Goal: Task Accomplishment & Management: Manage account settings

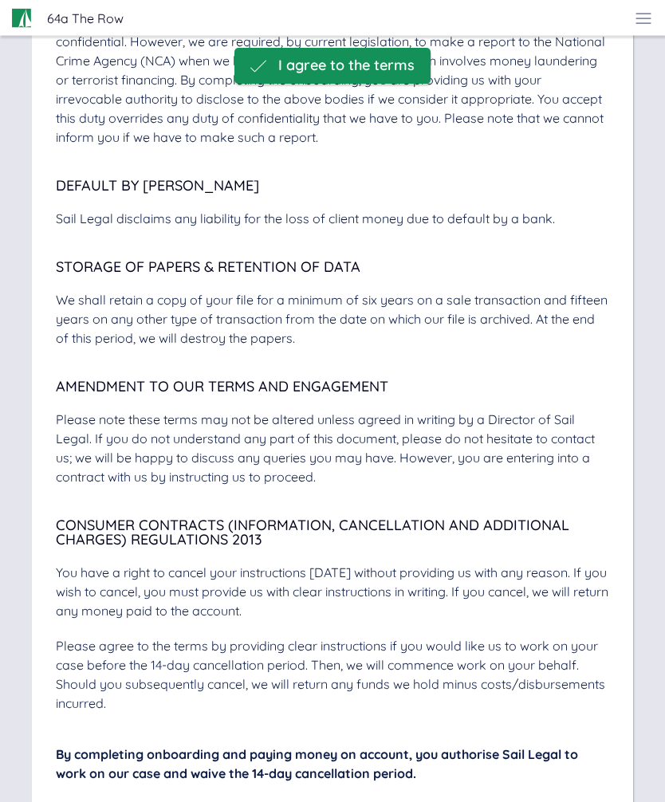
scroll to position [5737, 0]
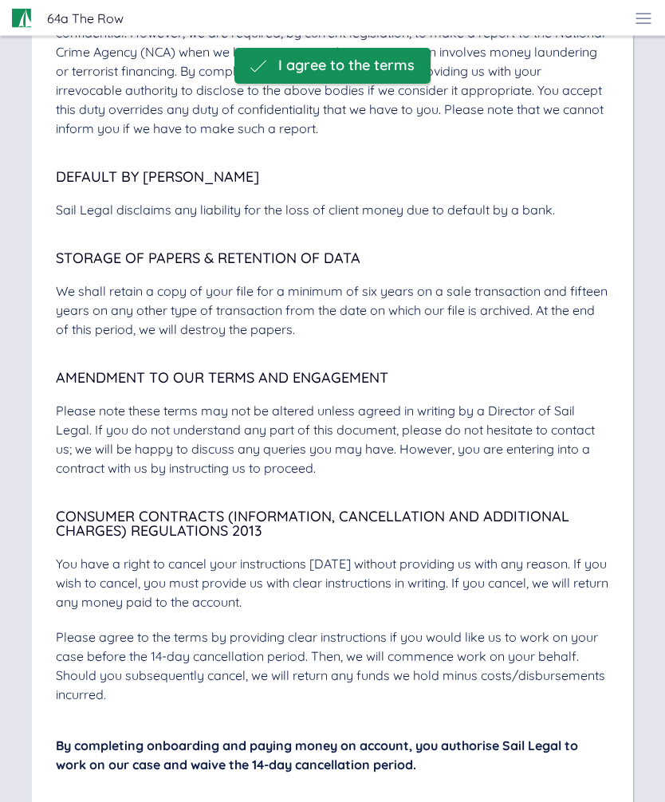
click at [399, 69] on span "I agree to the terms" at bounding box center [346, 65] width 136 height 17
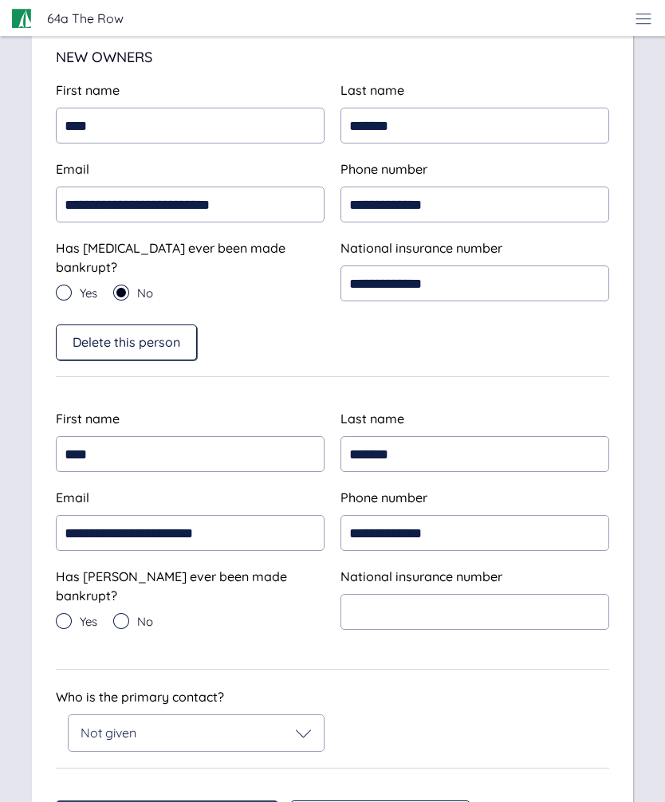
scroll to position [264, 0]
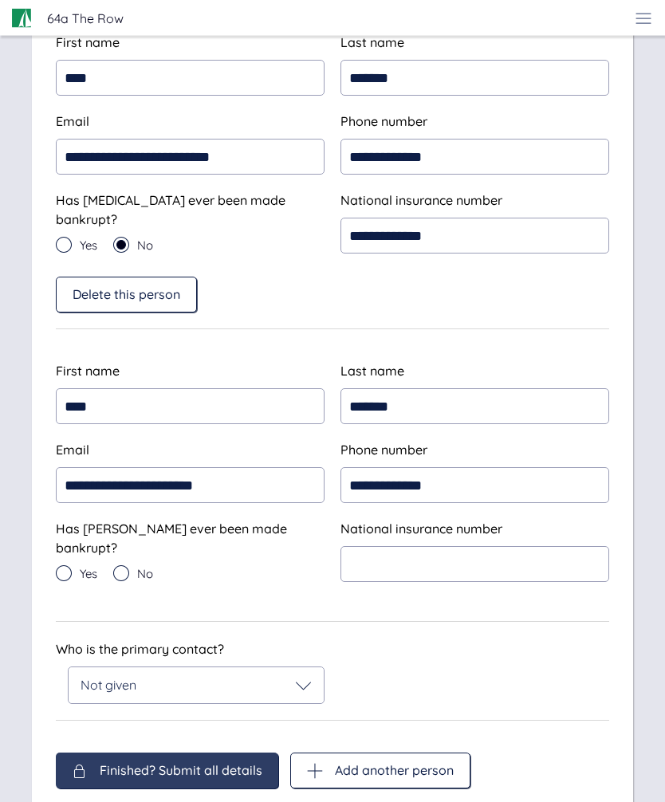
click at [133, 566] on div "No" at bounding box center [133, 574] width 40 height 16
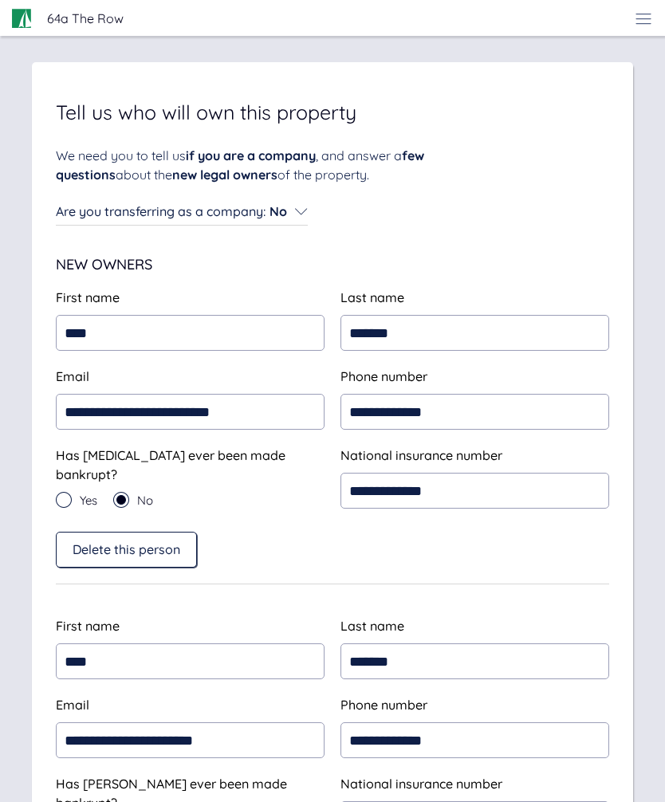
scroll to position [0, 0]
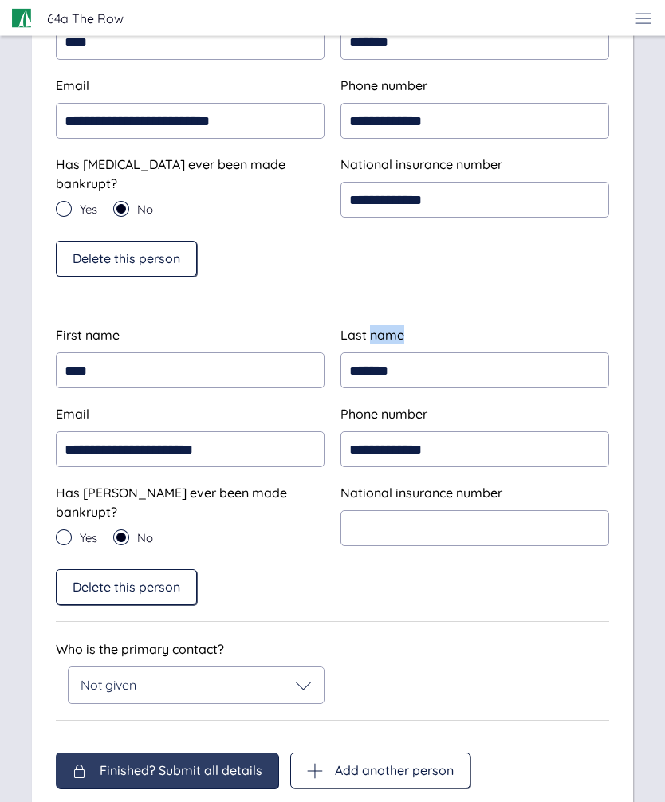
scroll to position [300, 0]
click at [556, 570] on div "Delete this person" at bounding box center [332, 588] width 553 height 36
click at [159, 580] on span "Delete this person" at bounding box center [127, 587] width 108 height 14
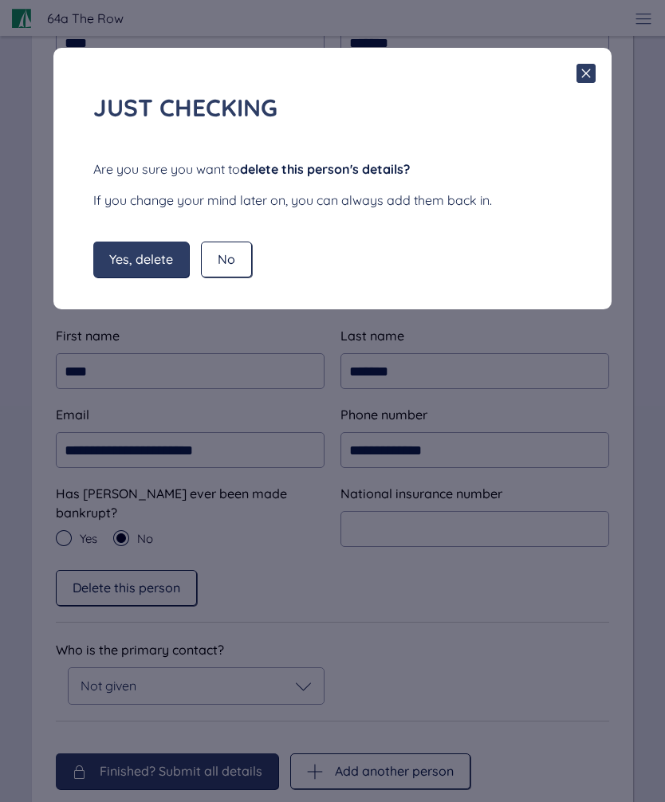
click at [156, 258] on span "Yes, delete" at bounding box center [141, 259] width 64 height 14
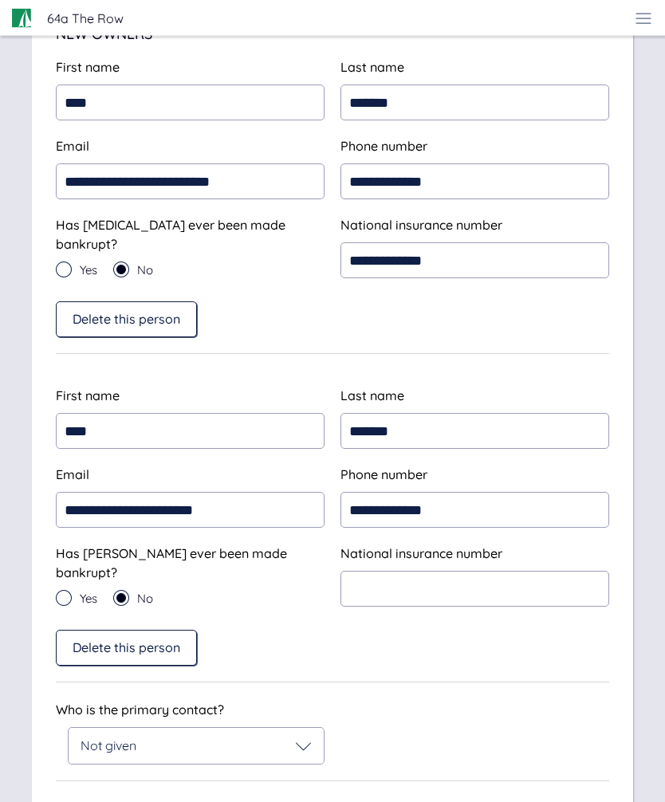
scroll to position [0, 0]
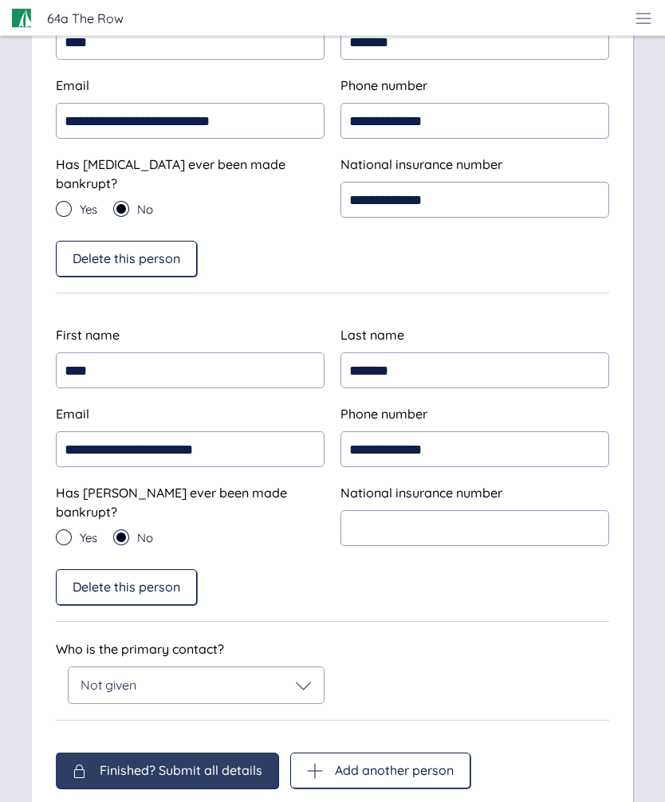
scroll to position [300, 0]
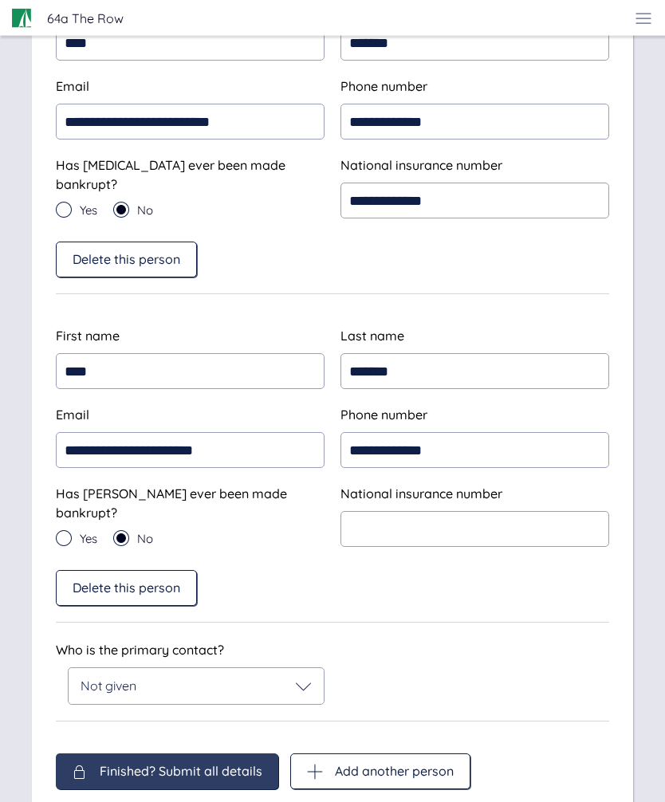
click at [130, 580] on span "Delete this person" at bounding box center [127, 587] width 108 height 14
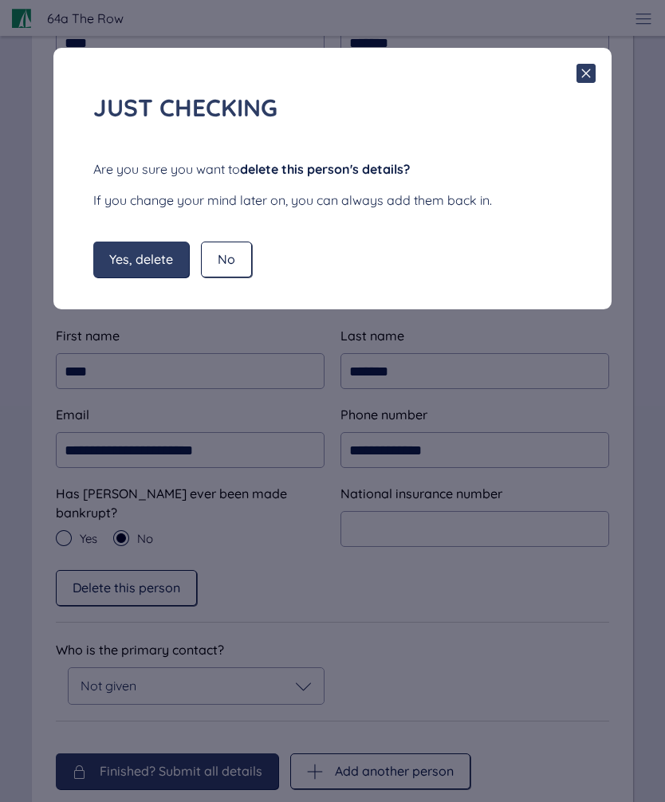
click at [149, 252] on span "Yes, delete" at bounding box center [141, 259] width 64 height 14
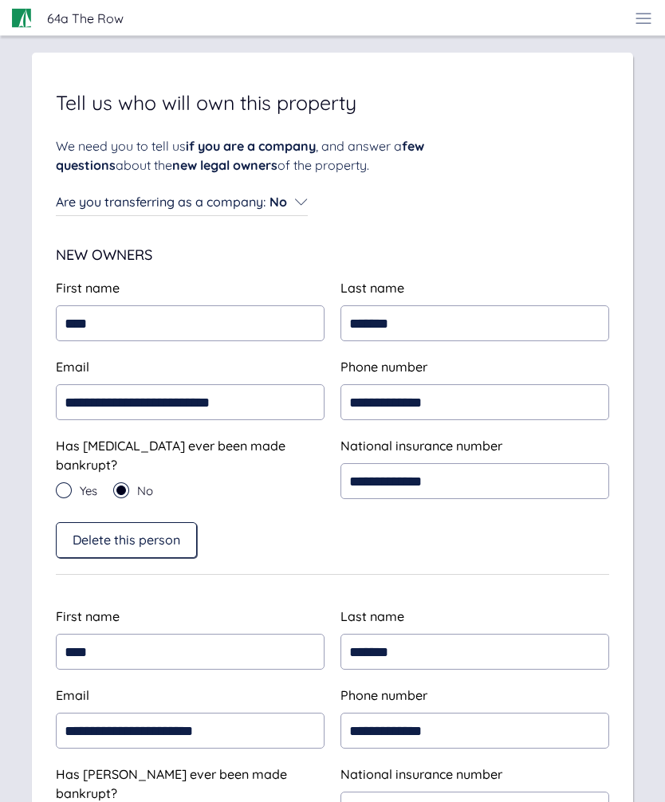
scroll to position [0, 0]
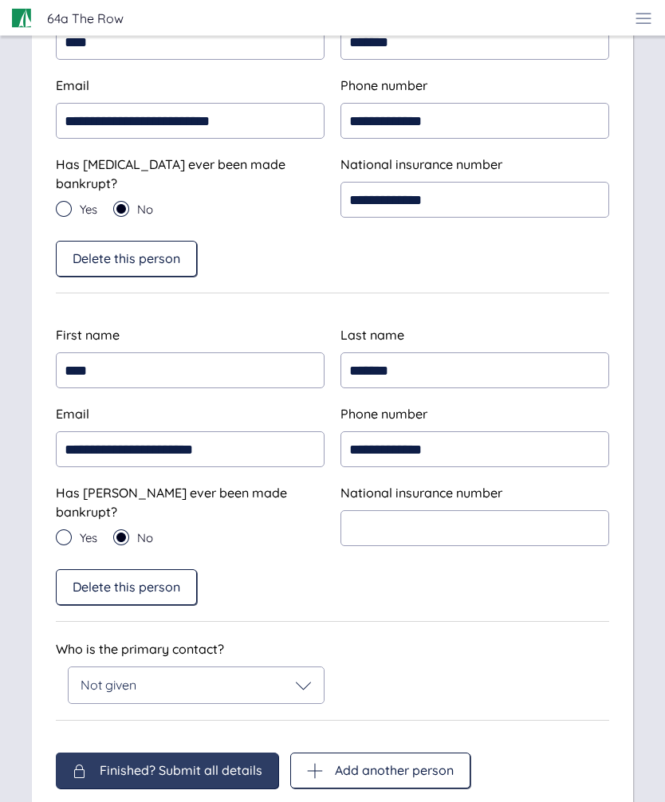
scroll to position [300, 0]
click at [159, 580] on span "Delete this person" at bounding box center [127, 587] width 108 height 14
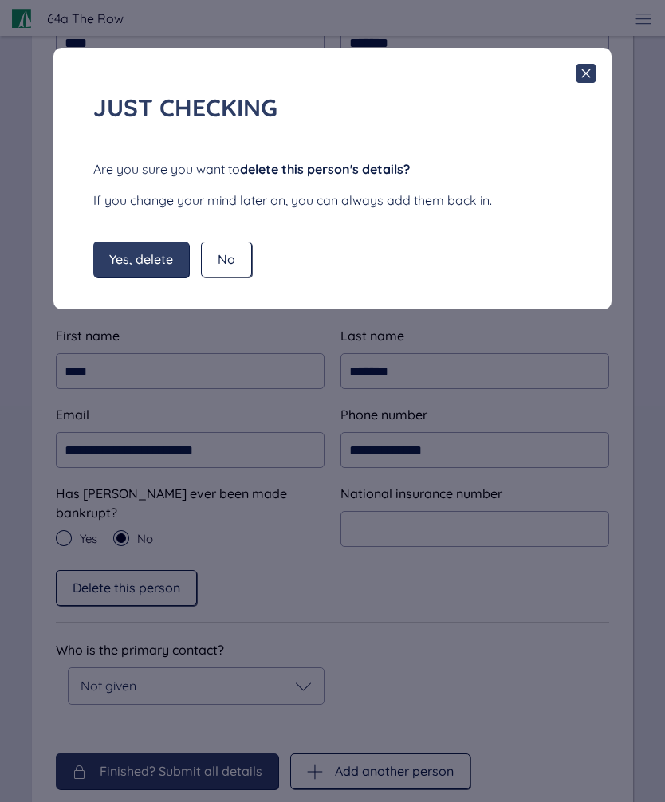
click at [232, 249] on div "No" at bounding box center [226, 260] width 51 height 36
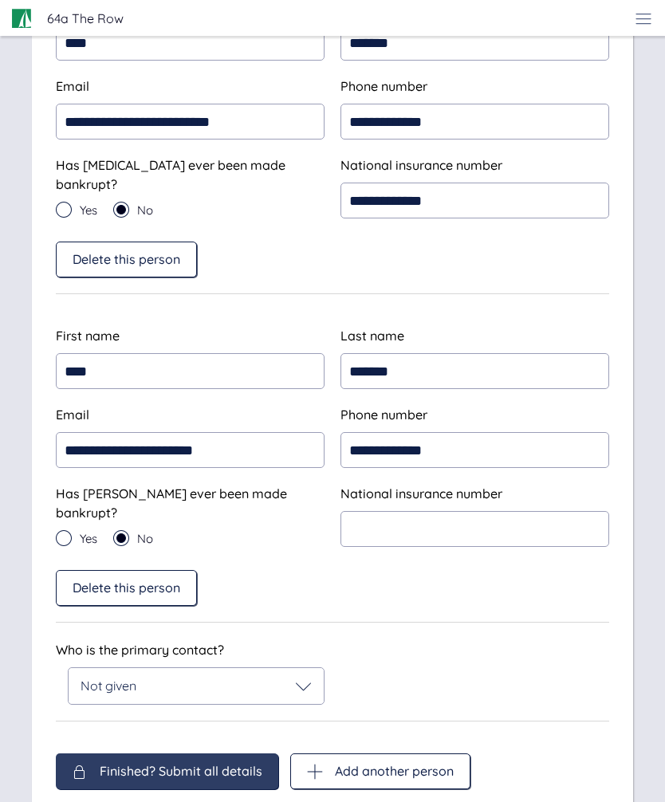
click at [147, 581] on span "Delete this person" at bounding box center [127, 587] width 108 height 14
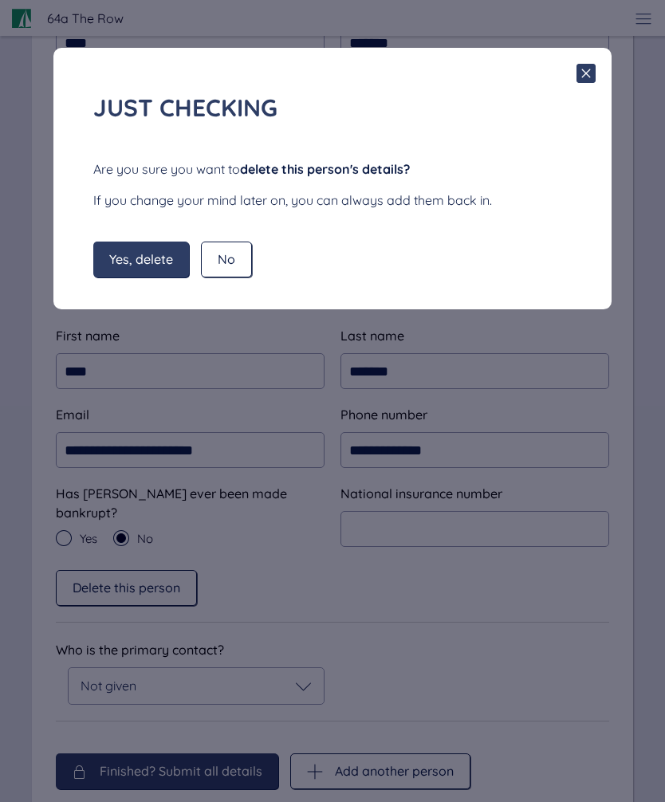
click at [136, 258] on span "Yes, delete" at bounding box center [141, 259] width 64 height 14
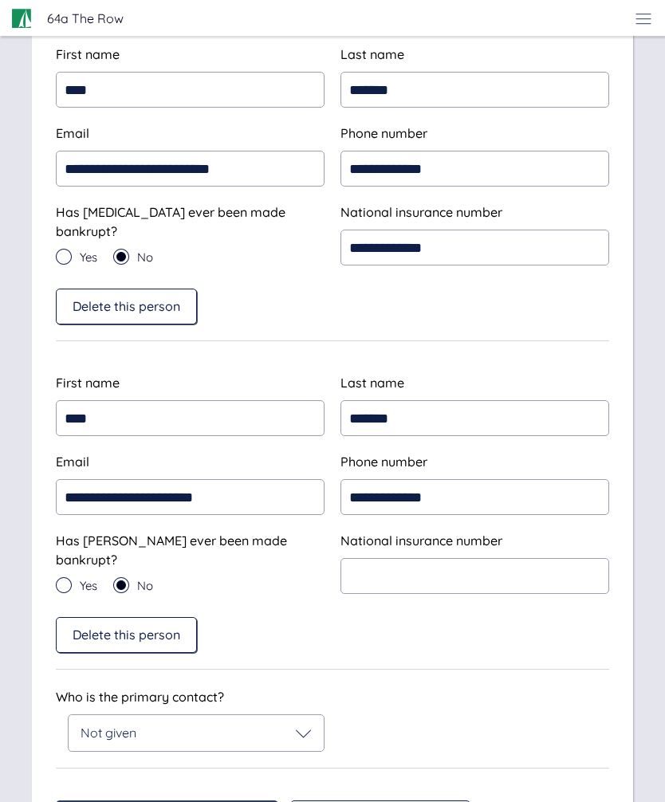
scroll to position [0, 0]
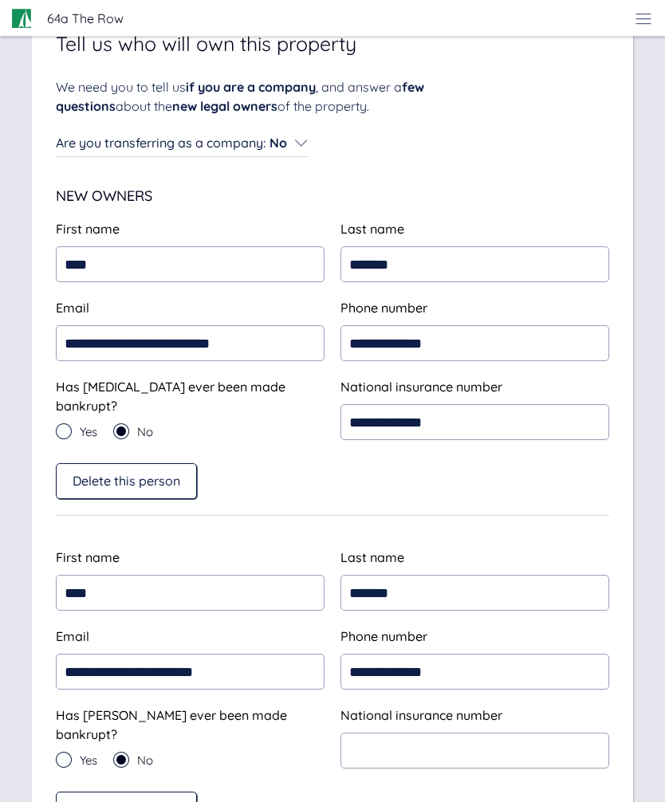
scroll to position [77, 0]
